Goal: Task Accomplishment & Management: Complete application form

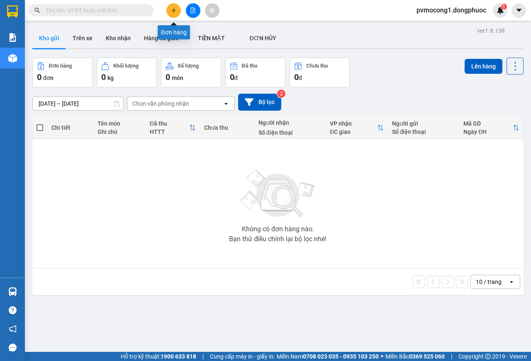
click at [173, 10] on icon "plus" at bounding box center [174, 10] width 6 height 6
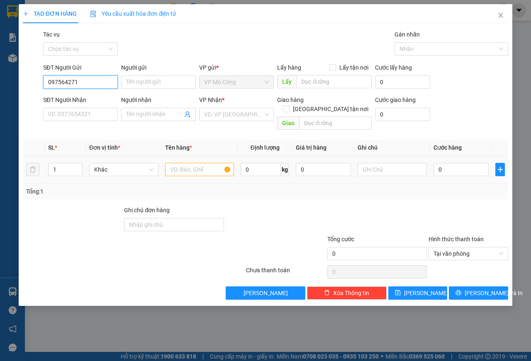
type input "0975642719"
click at [97, 96] on div "0975642719 - NK BẢO AN" at bounding box center [81, 98] width 67 height 9
type input "NK BẢO AN"
type input "0976290978"
type input "HẠNH LABO"
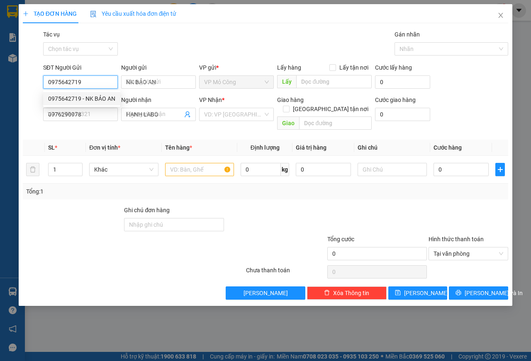
type input "25.000"
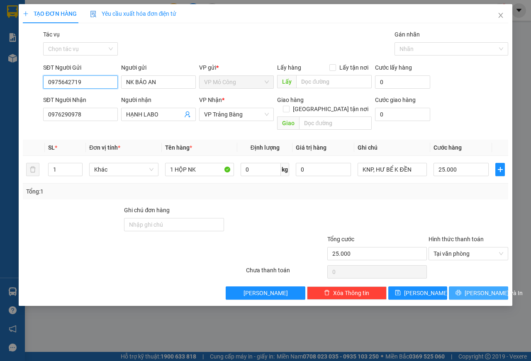
type input "0975642719"
click at [470, 288] on button "[PERSON_NAME] và In" at bounding box center [478, 293] width 59 height 13
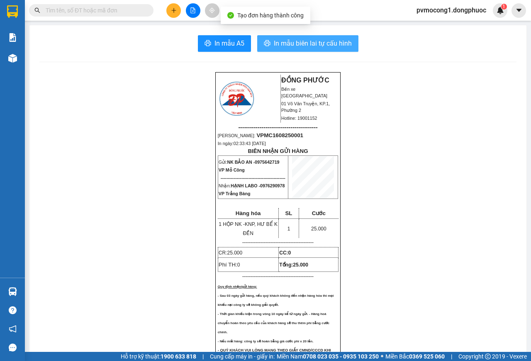
click at [316, 42] on span "In mẫu biên lai tự cấu hình" at bounding box center [313, 43] width 78 height 10
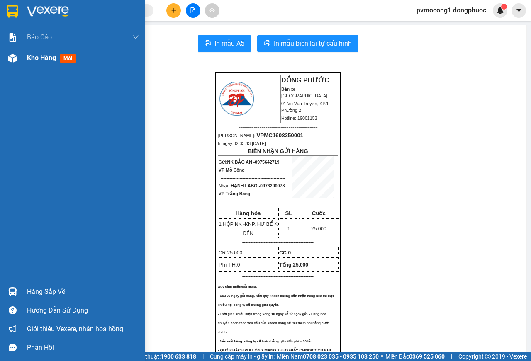
click at [18, 60] on div at bounding box center [12, 58] width 15 height 15
